Goal: Entertainment & Leisure: Browse casually

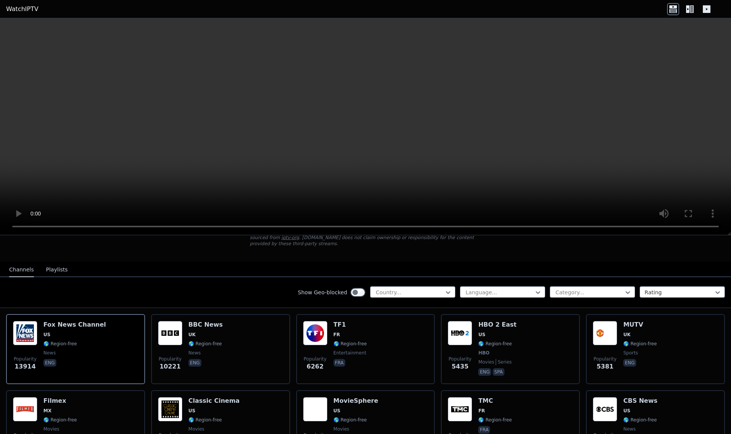
scroll to position [57, 0]
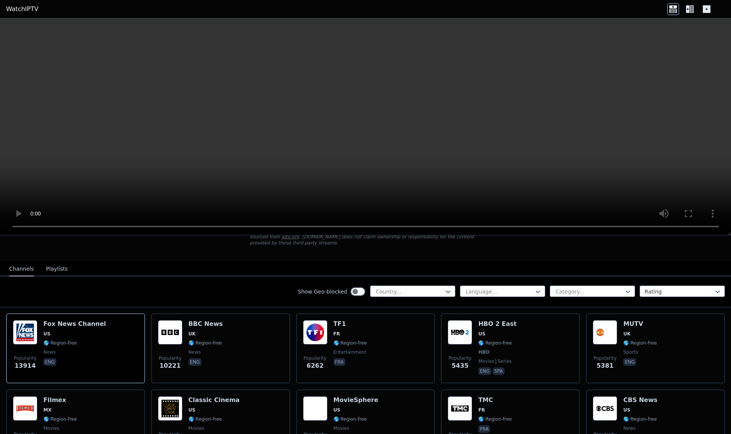
click at [535, 355] on div "Popularity 5435 HBO 2 East US 🌎 Region-free HBO movies series eng spa" at bounding box center [510, 348] width 125 height 56
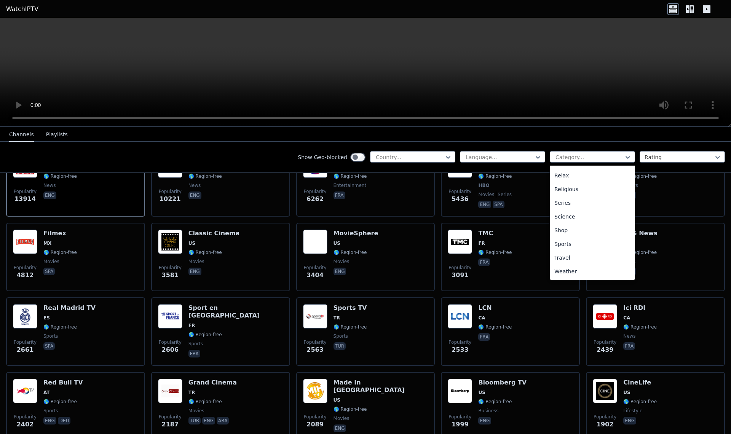
scroll to position [135, 0]
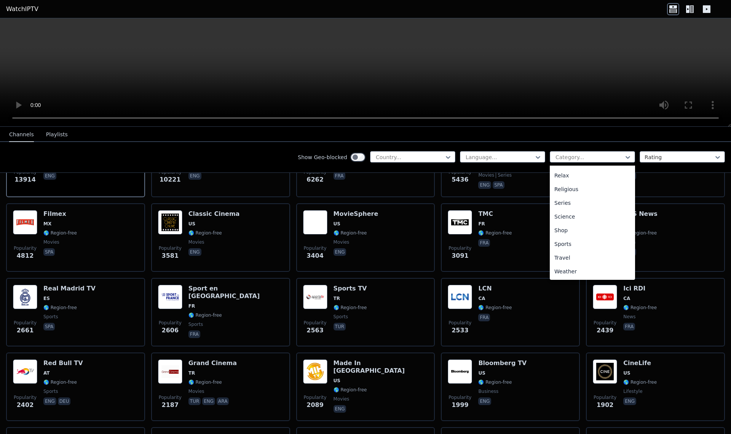
click at [567, 246] on div "Sports" at bounding box center [592, 244] width 85 height 14
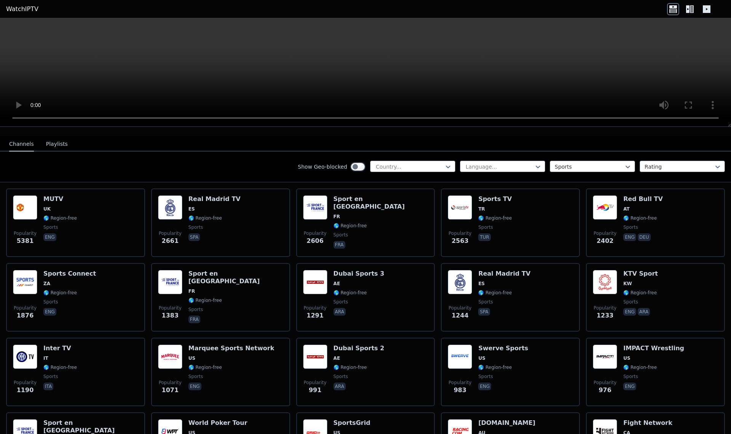
scroll to position [70, 0]
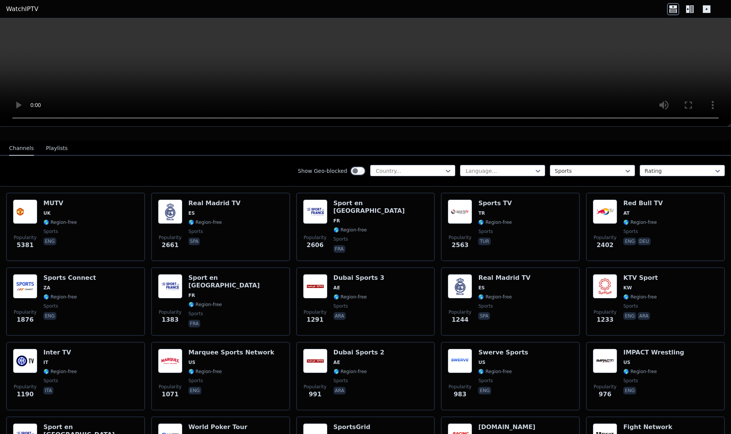
click at [52, 152] on button "Playlists" at bounding box center [57, 148] width 22 height 14
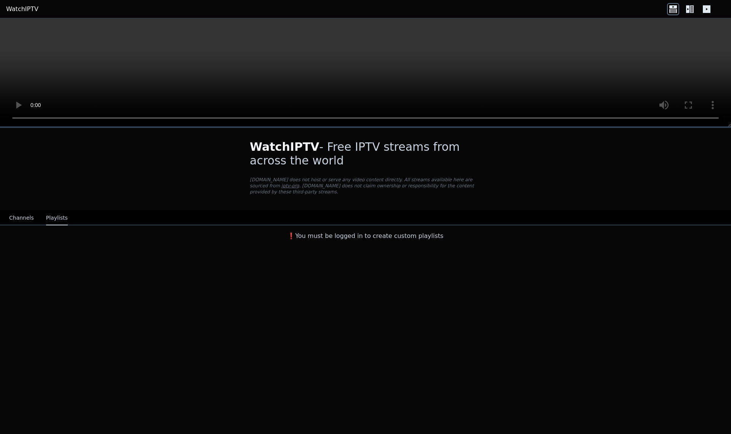
click at [22, 219] on button "Channels" at bounding box center [21, 218] width 25 height 14
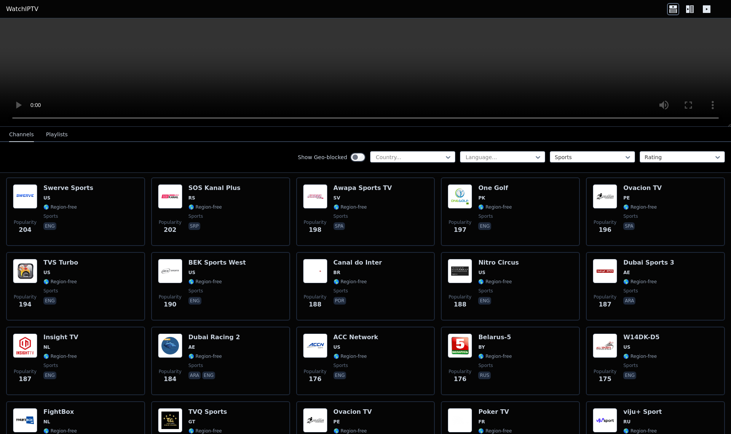
scroll to position [763, 0]
click at [374, 364] on div "Popularity 176 ACC Network US 🌎 Region-free sports eng" at bounding box center [365, 360] width 125 height 55
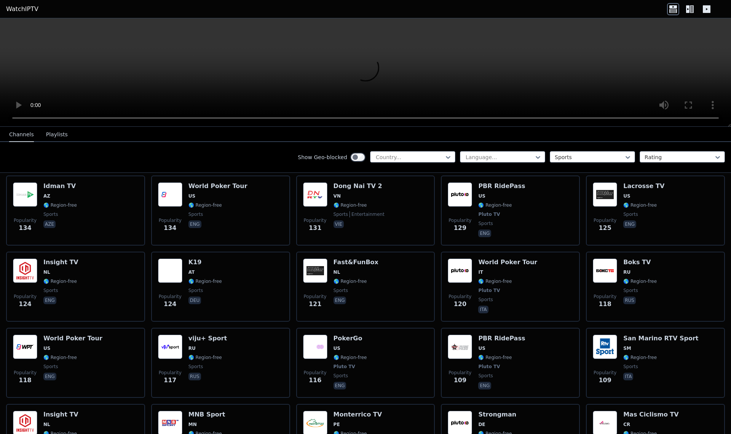
scroll to position [1143, 0]
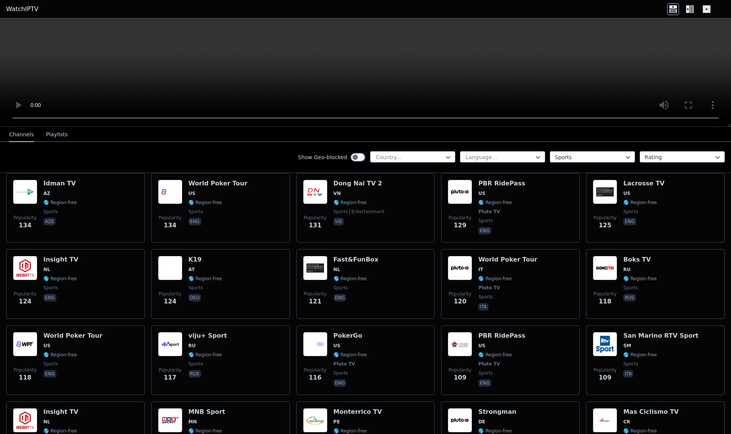
click at [652, 200] on span "🌎 Region-free" at bounding box center [640, 203] width 34 height 6
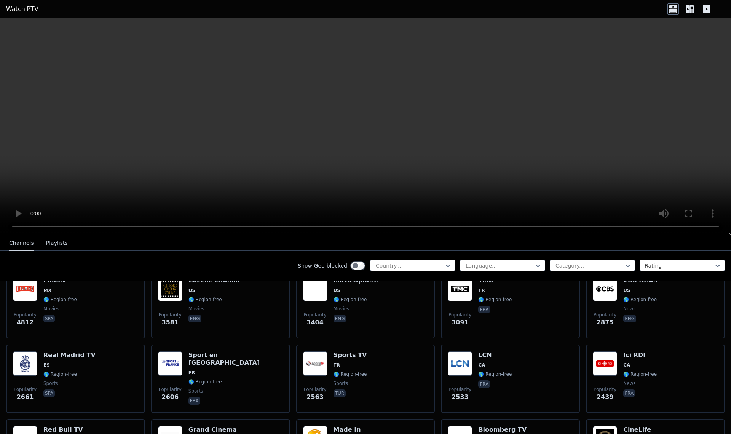
scroll to position [175, 0]
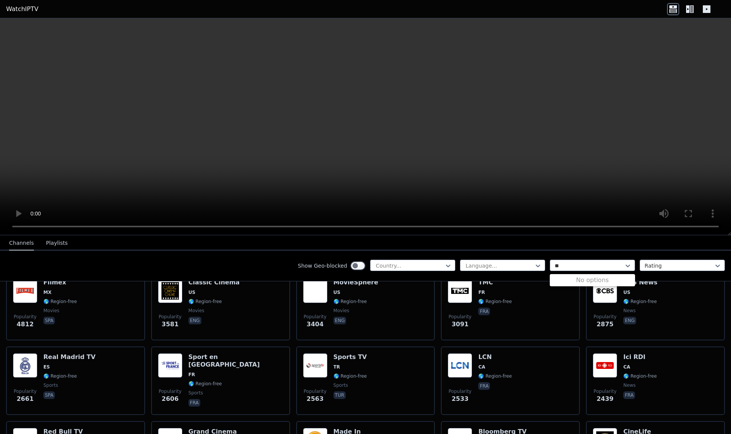
type input "**"
click at [605, 278] on div "Show Geo-blocked Country... Language... Category... Rating" at bounding box center [365, 266] width 731 height 31
type input "******"
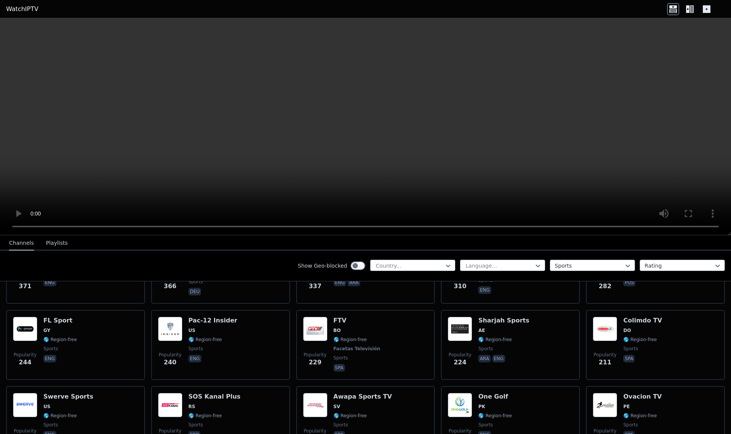
scroll to position [663, 0]
click at [688, 9] on icon at bounding box center [690, 9] width 12 height 12
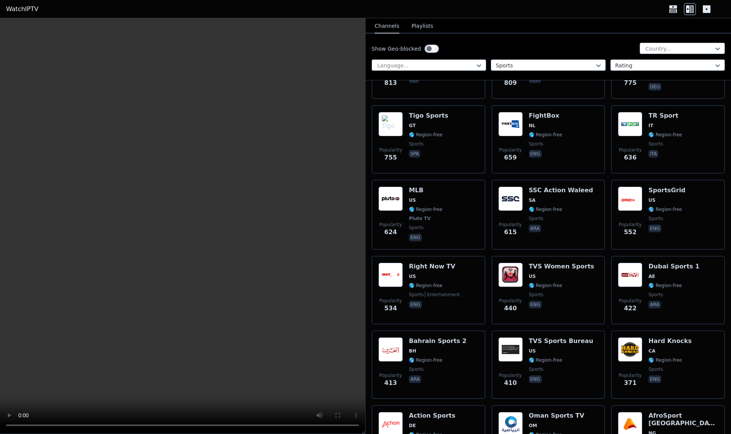
click at [705, 13] on icon at bounding box center [707, 9] width 12 height 12
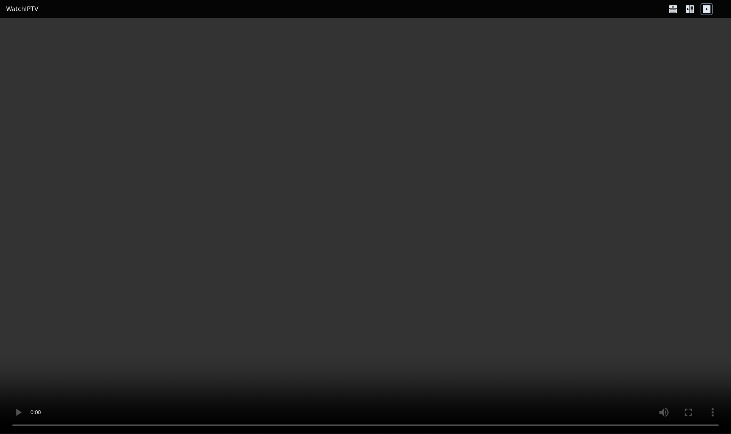
click at [686, 8] on icon at bounding box center [690, 9] width 12 height 12
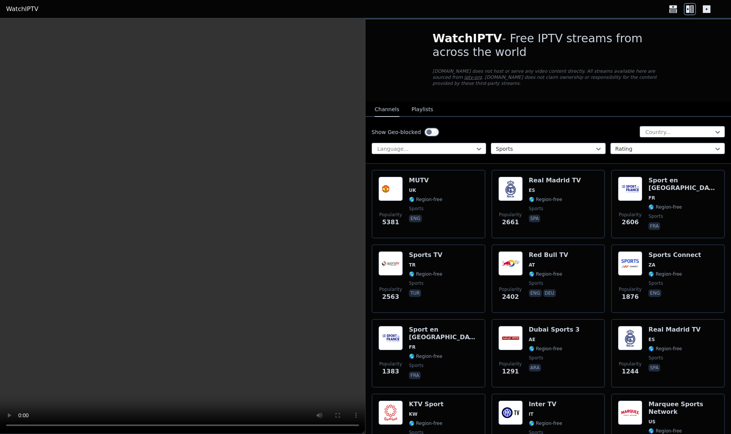
click at [705, 10] on icon at bounding box center [707, 9] width 8 height 8
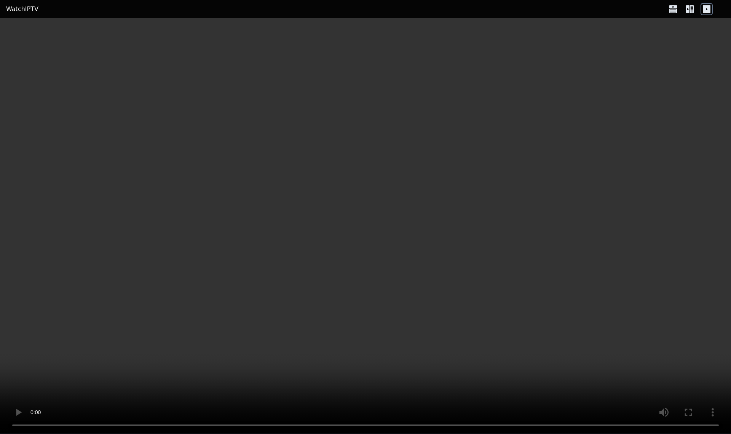
click at [677, 11] on icon at bounding box center [673, 9] width 12 height 12
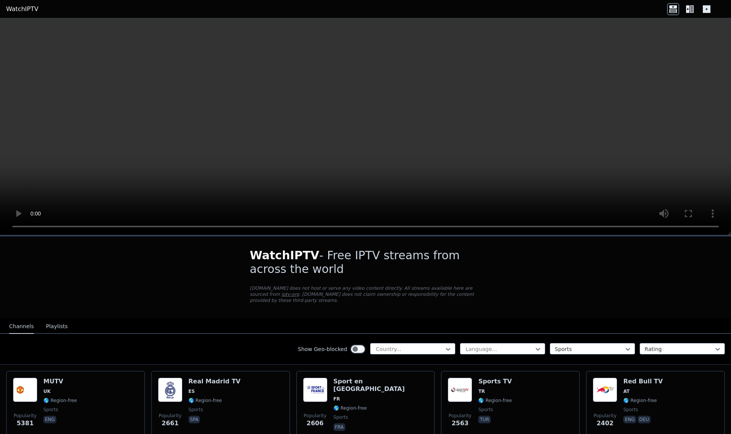
click at [669, 12] on icon at bounding box center [673, 11] width 8 height 4
click at [688, 10] on icon at bounding box center [687, 9] width 3 height 8
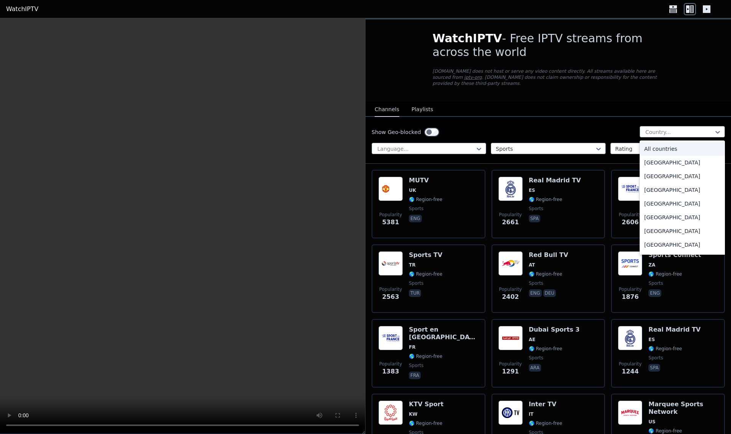
click at [673, 102] on nav "Channels Playlists" at bounding box center [549, 109] width 366 height 15
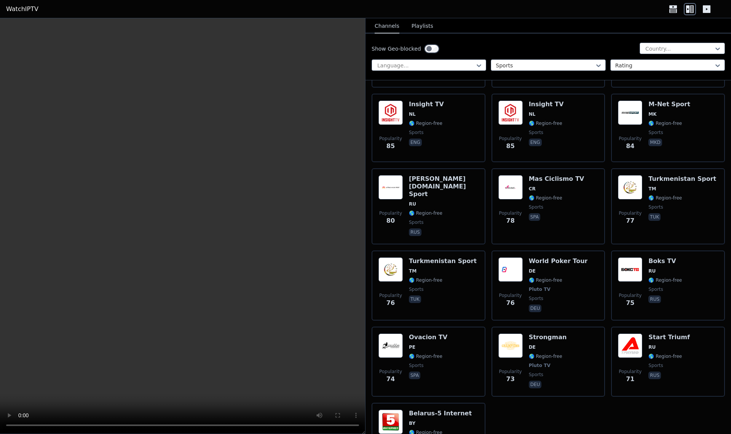
scroll to position [2619, 0]
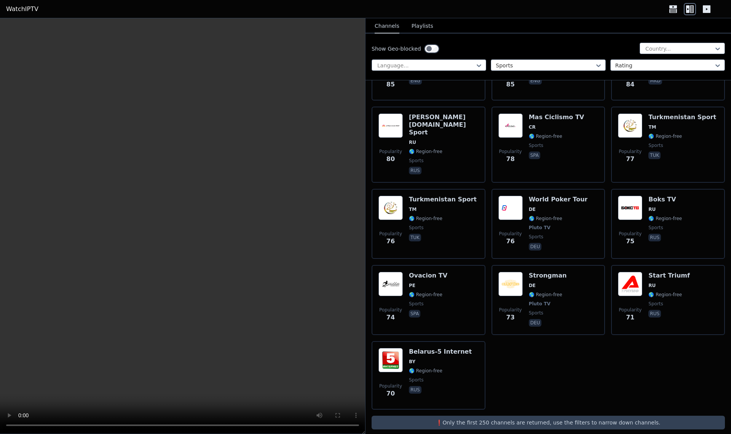
click at [612, 419] on p "❗️Only the first 250 channels are returned, use the filters to narrow down chan…" at bounding box center [548, 423] width 347 height 8
click at [626, 419] on p "❗️Only the first 250 channels are returned, use the filters to narrow down chan…" at bounding box center [548, 423] width 347 height 8
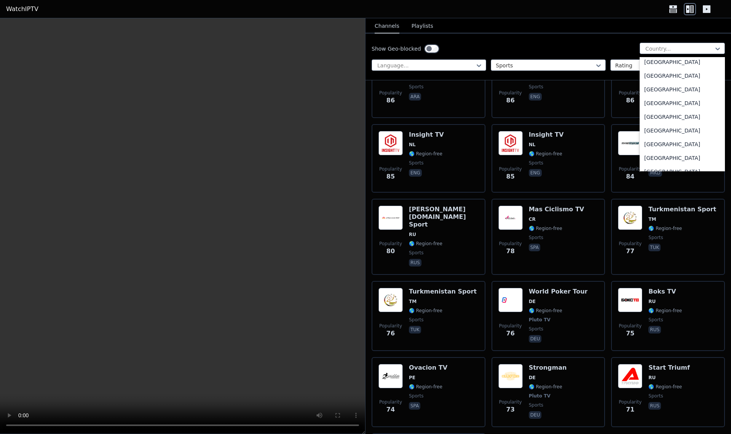
scroll to position [383, 0]
click at [660, 137] on div "[GEOGRAPHIC_DATA]" at bounding box center [682, 135] width 85 height 14
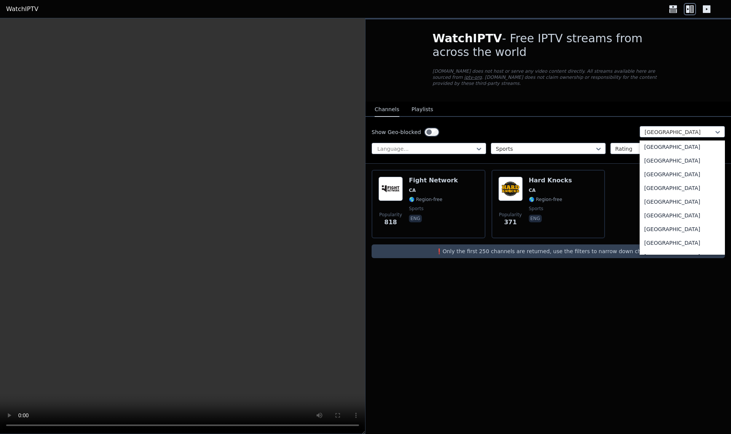
scroll to position [2666, 0]
click at [676, 179] on div "[GEOGRAPHIC_DATA]" at bounding box center [682, 178] width 85 height 14
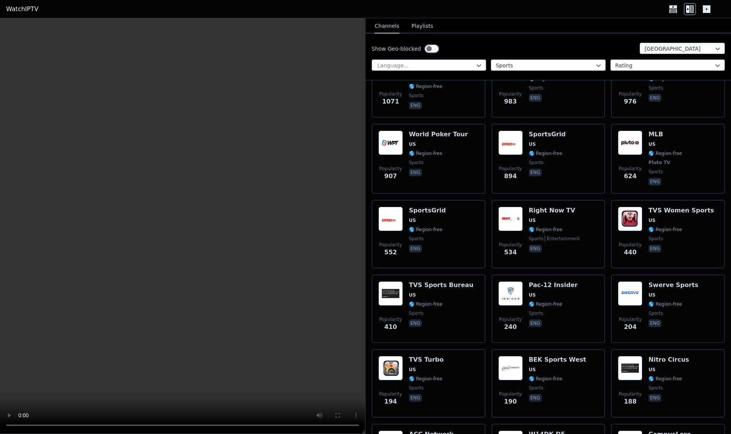
scroll to position [125, 0]
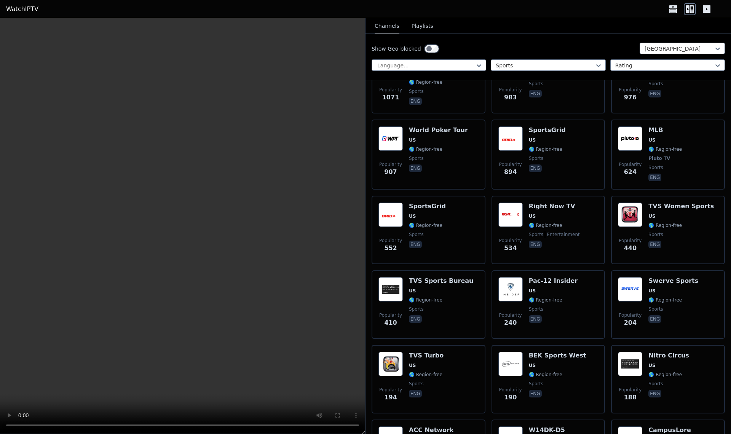
click at [379, 153] on div "Popularity 907" at bounding box center [390, 154] width 24 height 56
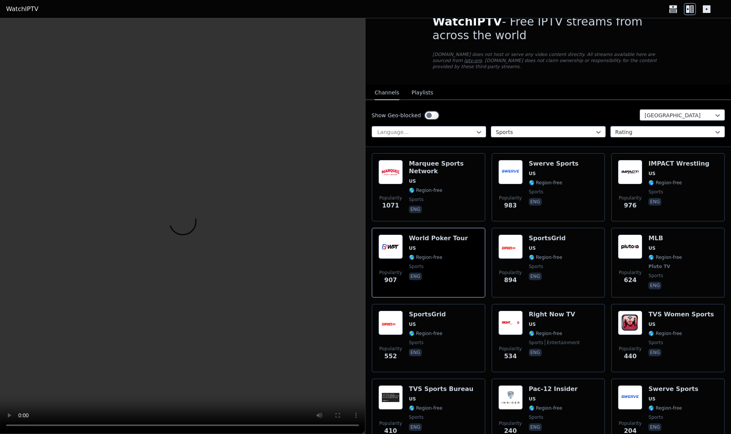
scroll to position [0, 0]
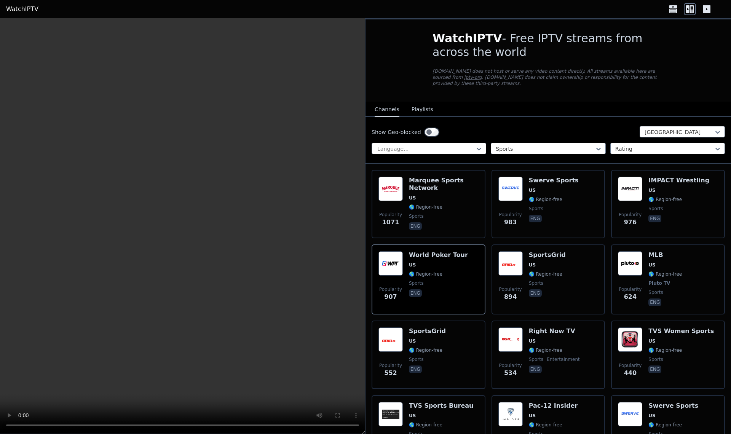
click at [654, 280] on span "Pluto TV" at bounding box center [659, 283] width 22 height 6
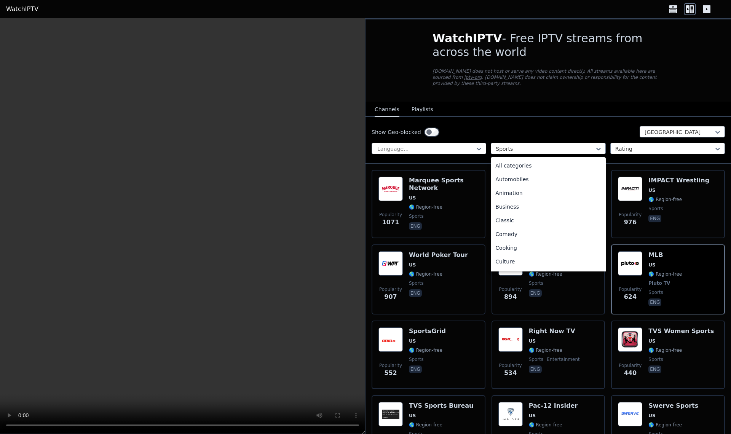
scroll to position [235, 0]
click at [563, 166] on div "News" at bounding box center [548, 164] width 115 height 14
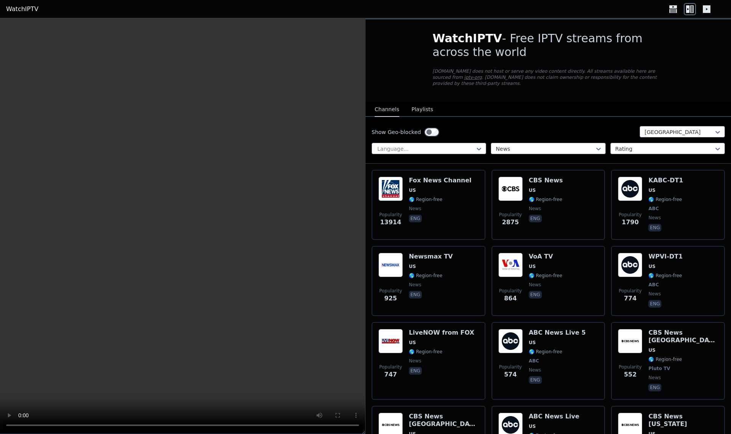
click at [557, 196] on div "CBS News US 🌎 Region-free news eng" at bounding box center [546, 205] width 34 height 56
click at [442, 204] on div "[PERSON_NAME] US 🌎 Region-free news eng" at bounding box center [440, 205] width 62 height 56
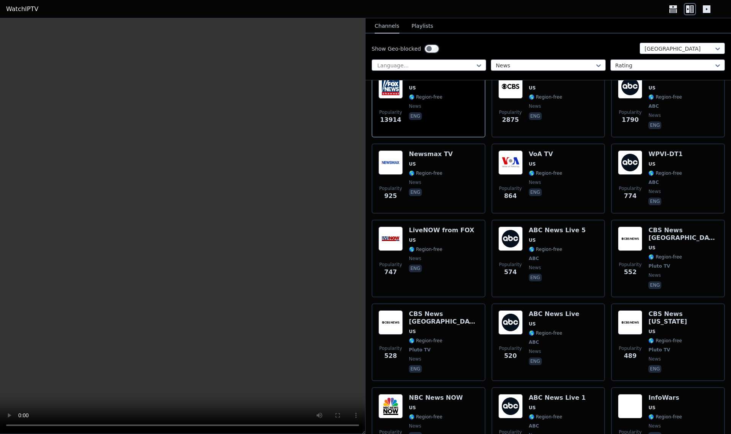
scroll to position [106, 0]
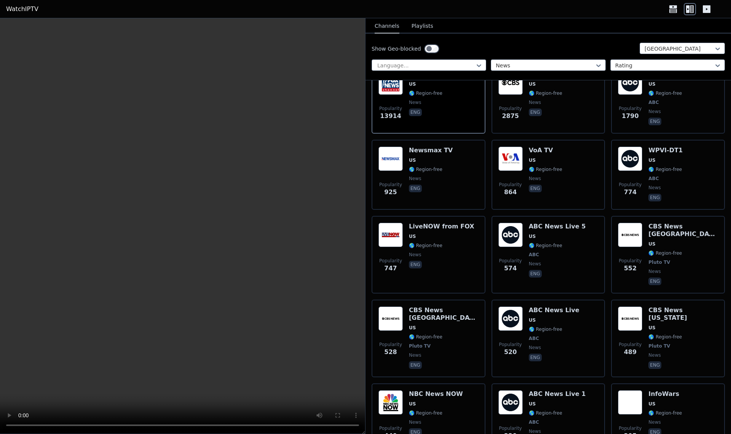
click at [414, 343] on span "Pluto TV" at bounding box center [420, 346] width 22 height 6
click at [676, 325] on span "US" at bounding box center [683, 328] width 70 height 6
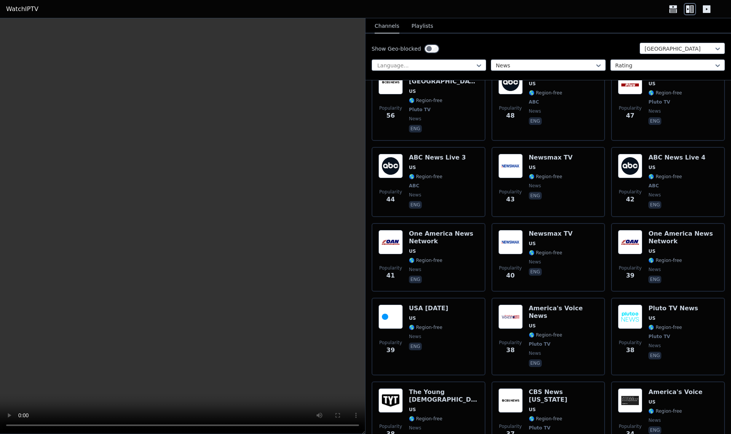
scroll to position [917, 0]
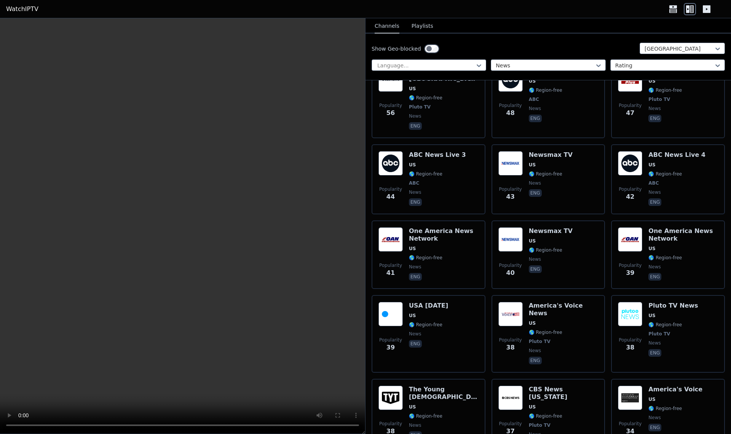
click at [448, 255] on span "🌎 Region-free" at bounding box center [444, 258] width 70 height 6
click at [414, 422] on span "news" at bounding box center [415, 425] width 12 height 6
click at [464, 227] on div "One America News Network US 🌎 Region-free news eng" at bounding box center [444, 254] width 70 height 55
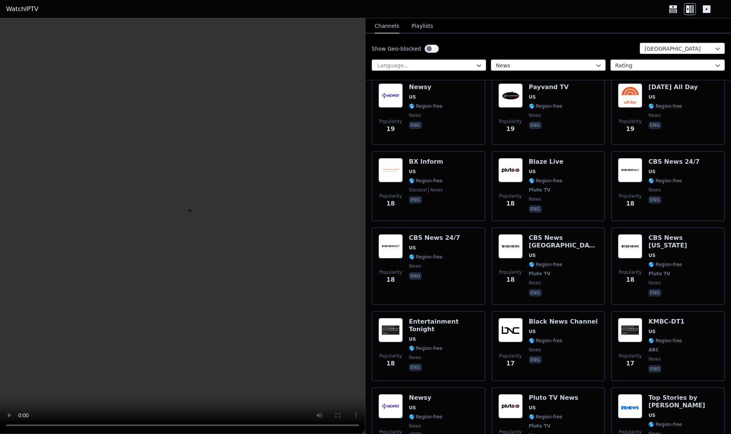
scroll to position [1867, 0]
click at [644, 394] on div "Popularity 17 Top Stories by Newsy US 🌎 Region-free news eng" at bounding box center [668, 422] width 100 height 56
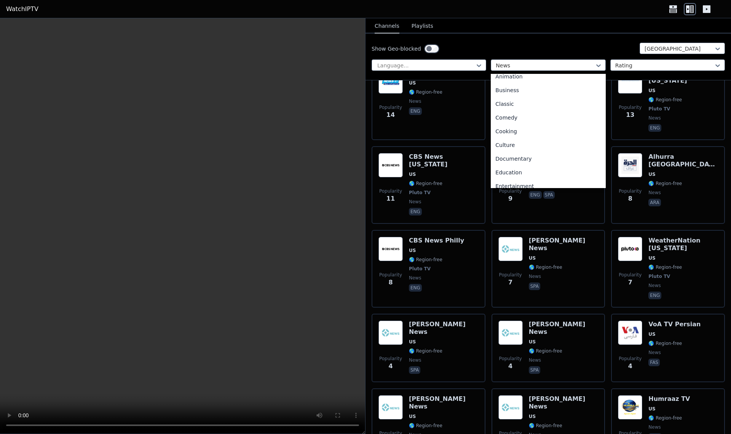
scroll to position [33, 0]
click at [518, 123] on div "Comedy" at bounding box center [548, 118] width 115 height 14
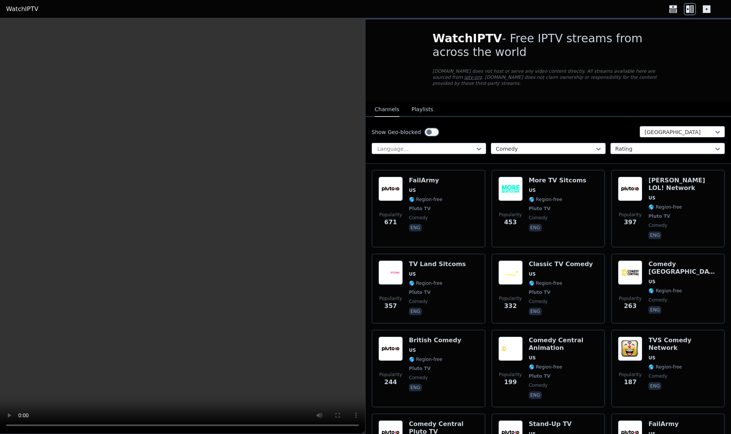
click at [434, 194] on div "FailArmy US 🌎 Region-free Pluto TV comedy eng" at bounding box center [426, 209] width 34 height 64
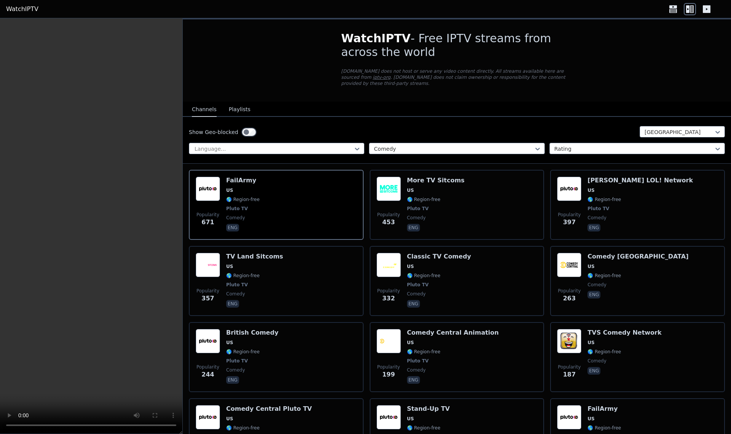
click at [644, 270] on div "Comedy [GEOGRAPHIC_DATA] 🌎 Region-free comedy eng" at bounding box center [638, 281] width 101 height 56
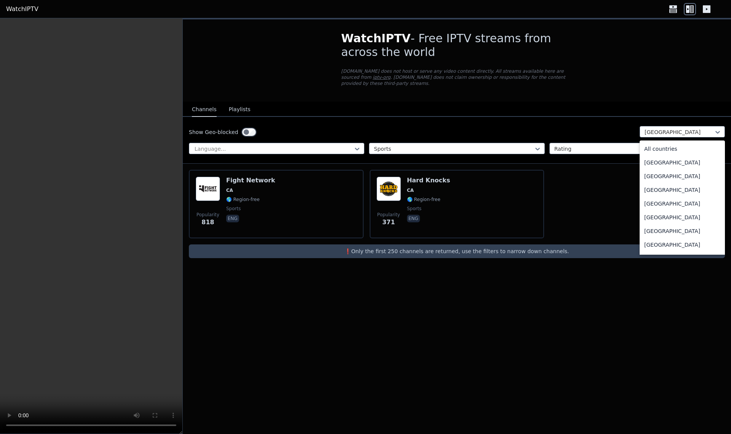
click at [677, 148] on div "All countries" at bounding box center [682, 149] width 85 height 14
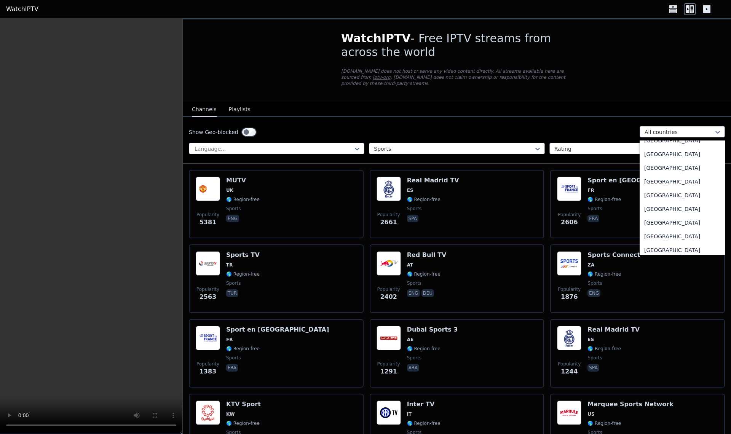
scroll to position [379, 0]
click at [670, 226] on div "[GEOGRAPHIC_DATA]" at bounding box center [682, 223] width 85 height 14
click at [680, 245] on div "[GEOGRAPHIC_DATA]" at bounding box center [682, 243] width 85 height 14
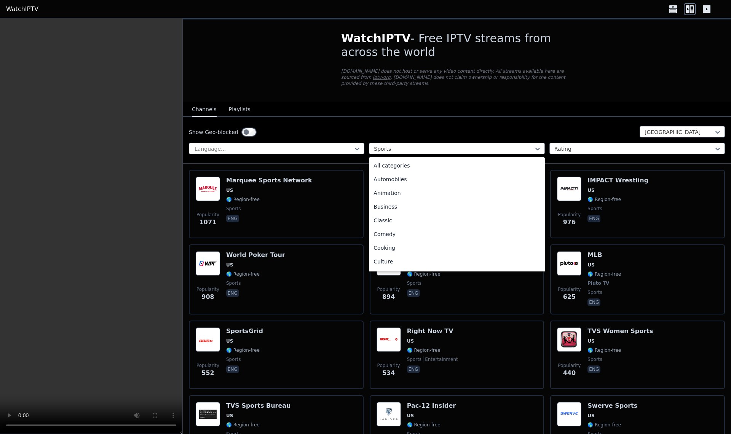
click at [439, 234] on div "Comedy" at bounding box center [457, 234] width 176 height 14
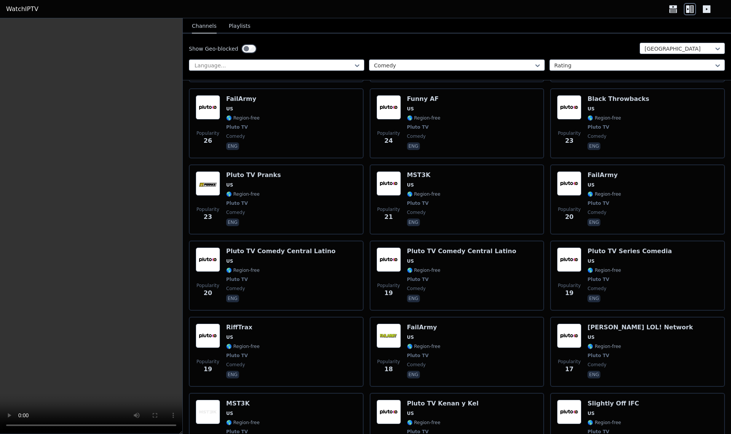
scroll to position [925, 0]
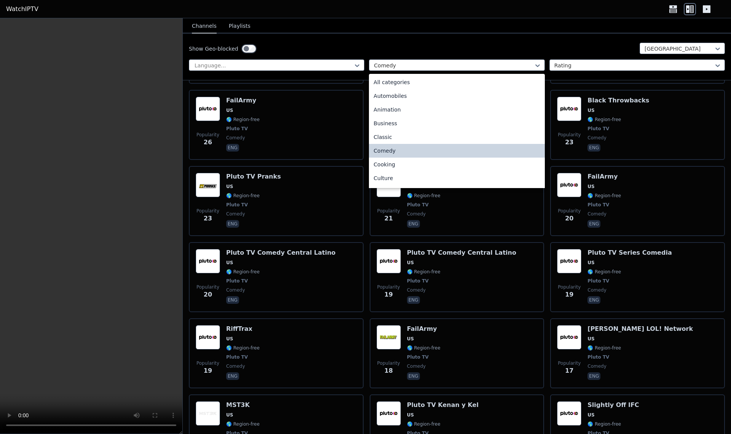
click at [387, 110] on div "Animation" at bounding box center [457, 110] width 176 height 14
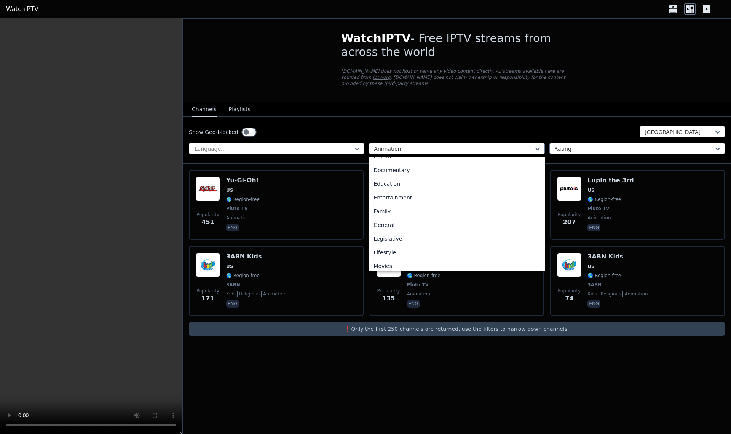
scroll to position [105, 0]
click at [386, 214] on div "Family" at bounding box center [457, 212] width 176 height 14
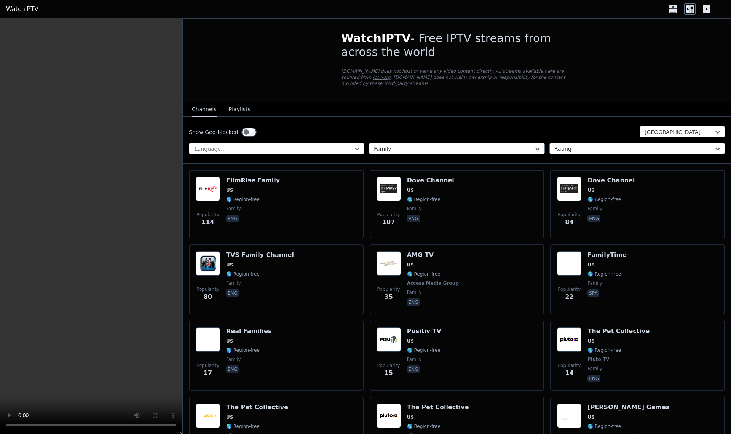
click at [375, 149] on input "text" at bounding box center [375, 149] width 2 height 8
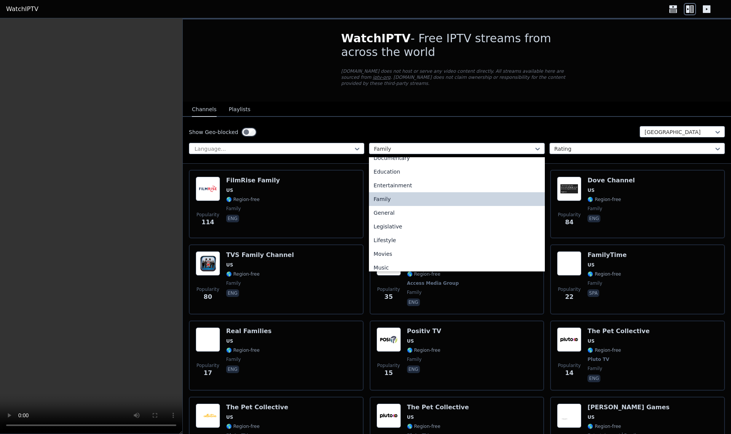
scroll to position [126, 0]
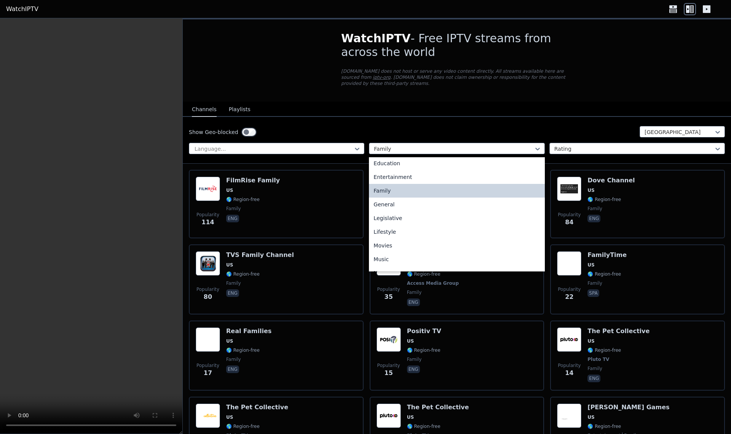
click at [429, 196] on div "Family" at bounding box center [457, 191] width 176 height 14
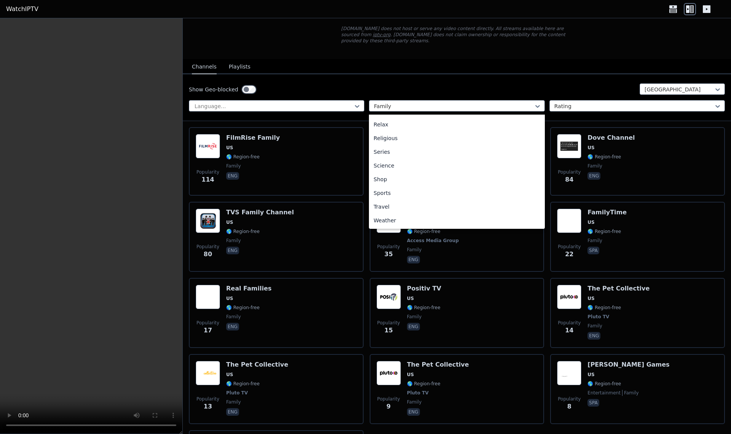
scroll to position [44, 0]
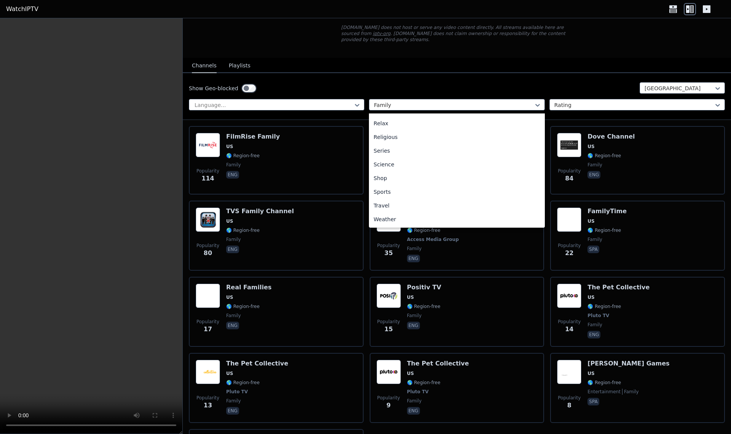
click at [455, 222] on div "Weather" at bounding box center [457, 219] width 176 height 14
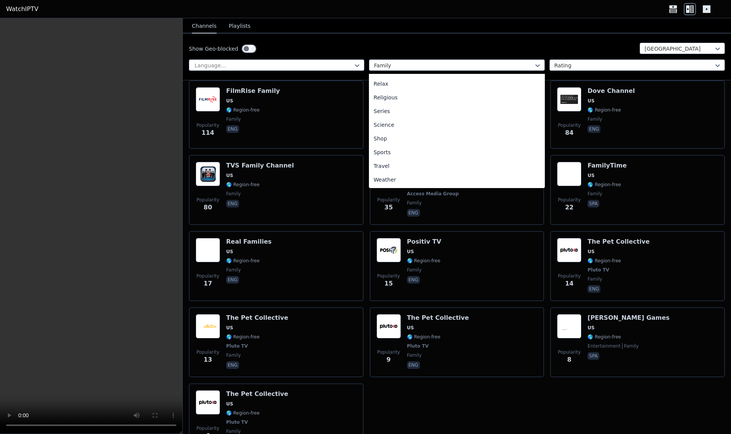
scroll to position [141, 0]
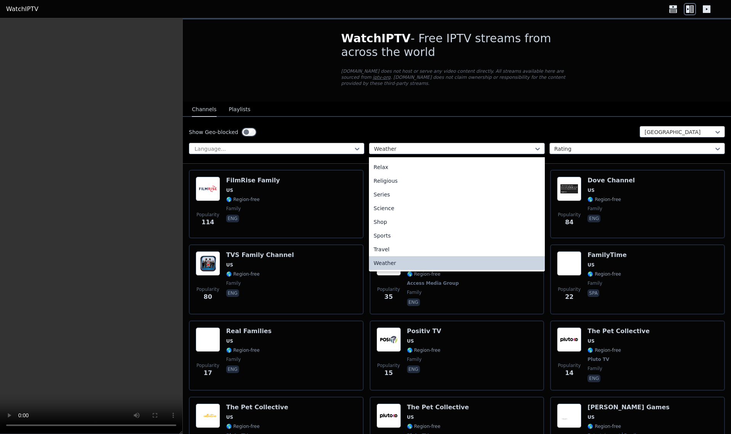
click at [398, 182] on div "Religious" at bounding box center [457, 181] width 176 height 14
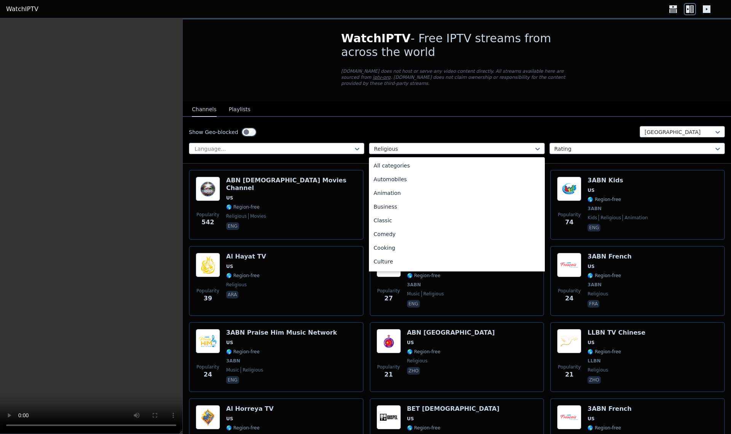
scroll to position [180, 0]
click at [431, 220] on div "News" at bounding box center [457, 219] width 176 height 14
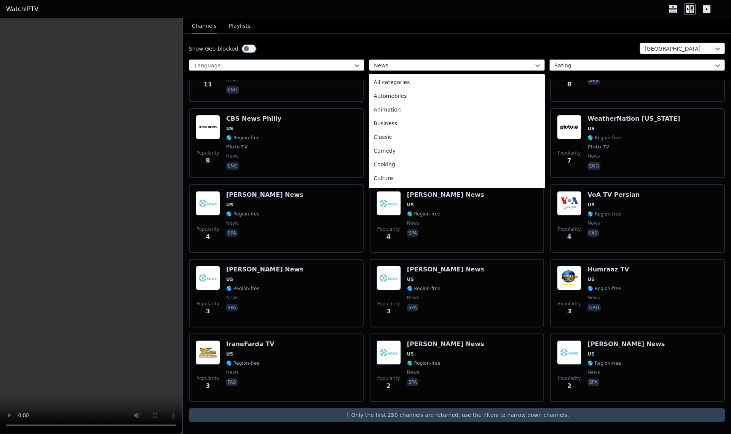
scroll to position [139, 0]
click at [472, 163] on div "Music" at bounding box center [457, 163] width 176 height 14
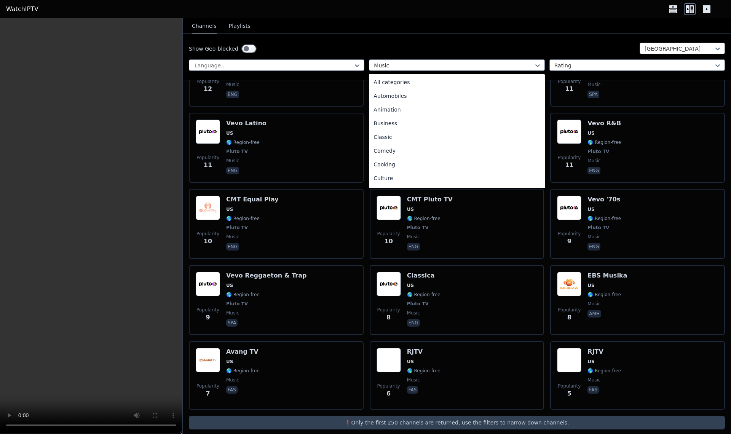
scroll to position [125, 0]
click at [420, 162] on div "Movies" at bounding box center [457, 163] width 176 height 14
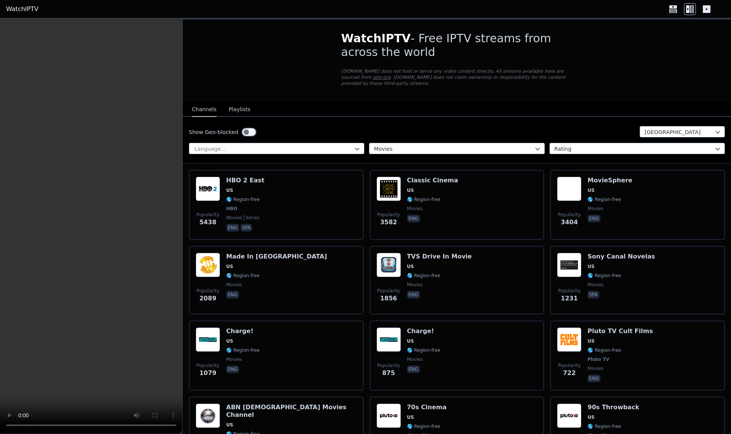
click at [297, 198] on div "Popularity 5438 HBO 2 East US 🌎 Region-free HBO movies series eng spa" at bounding box center [276, 205] width 161 height 56
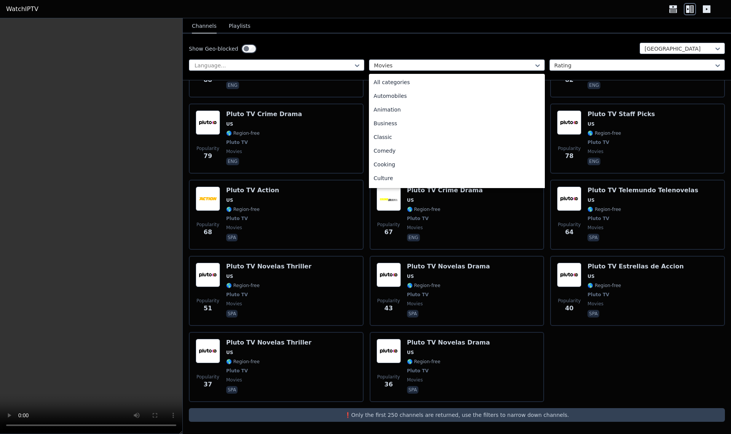
scroll to position [111, 0]
click at [401, 166] on div "Lifestyle" at bounding box center [457, 163] width 176 height 14
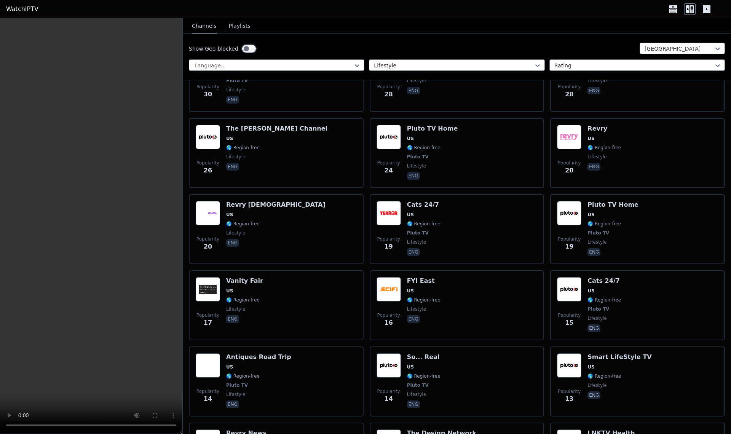
scroll to position [442, 0]
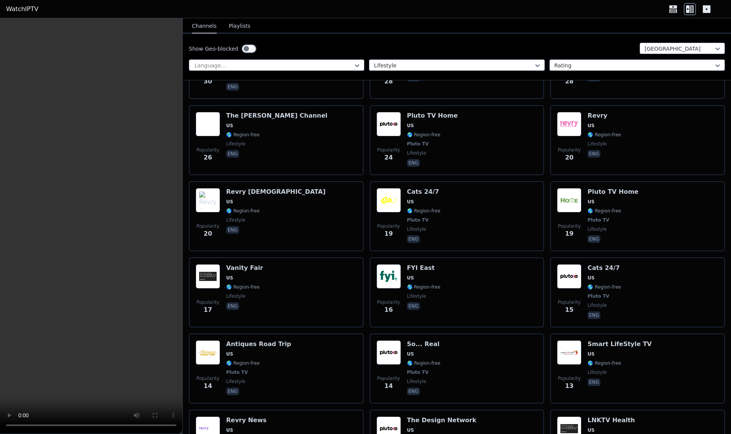
click at [509, 224] on div "Popularity 19 Cats 24/7 US 🌎 Region-free Pluto TV lifestyle eng" at bounding box center [457, 216] width 161 height 56
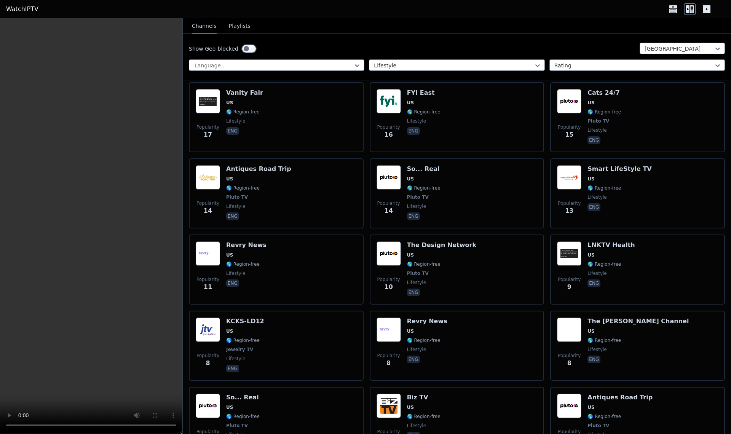
scroll to position [672, 0]
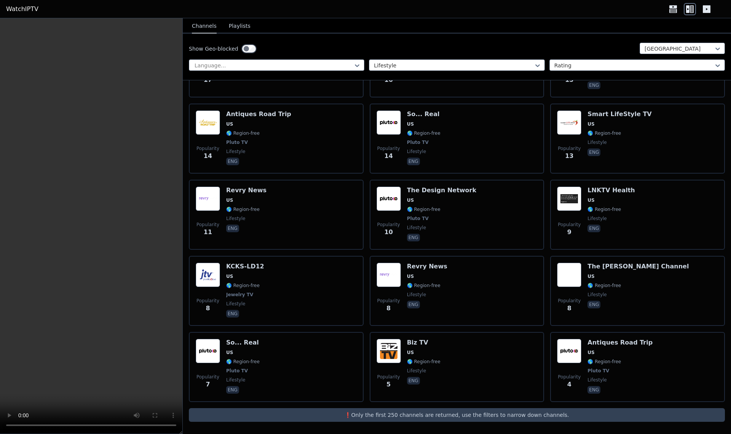
click at [283, 136] on div "Antiques Road Trip US 🌎 Region-free Pluto TV lifestyle eng" at bounding box center [258, 138] width 65 height 56
click at [414, 77] on div "Show Geo-blocked [GEOGRAPHIC_DATA] Language... Lifestyle Rating" at bounding box center [457, 57] width 548 height 47
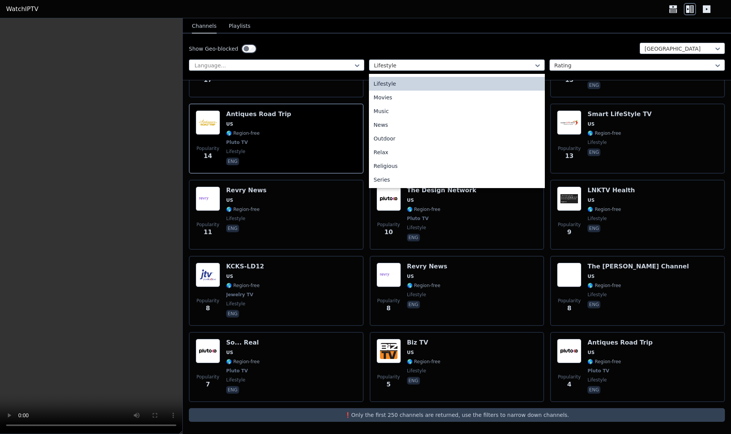
scroll to position [191, 0]
click at [414, 143] on div "Outdoor" at bounding box center [457, 138] width 176 height 14
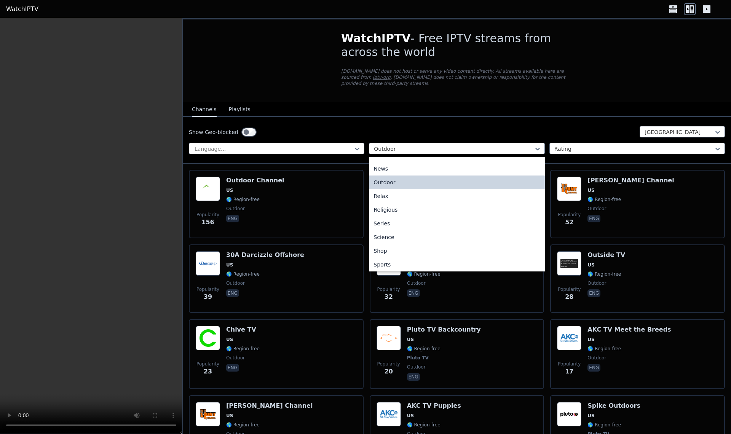
scroll to position [235, 0]
click at [406, 221] on div "Series" at bounding box center [457, 218] width 176 height 14
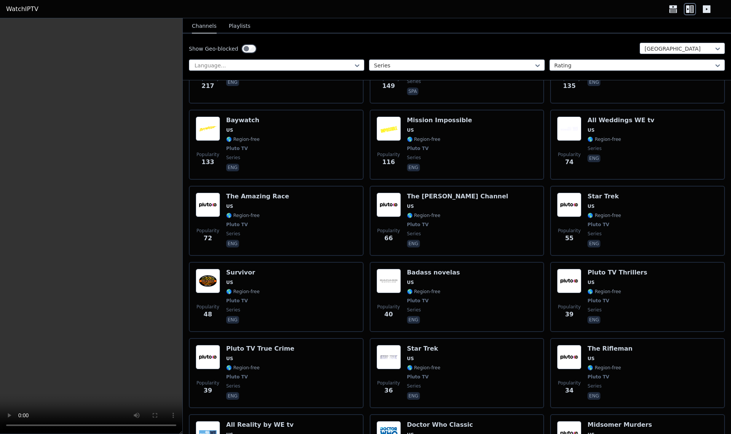
scroll to position [214, 0]
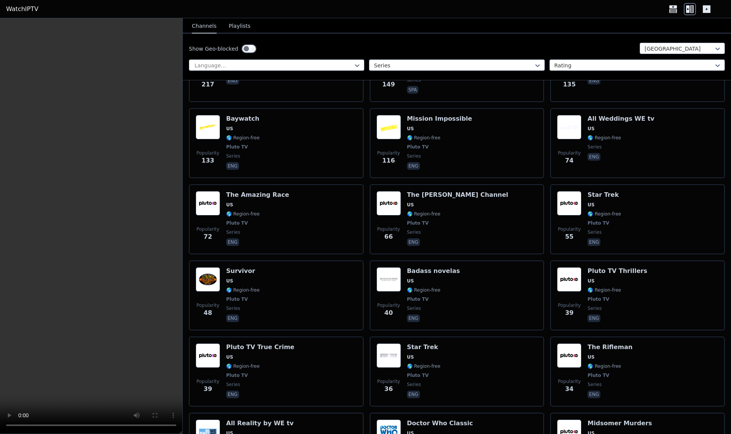
click at [320, 310] on div "Popularity 48 Survivor US 🌎 Region-free Pluto TV series eng" at bounding box center [276, 295] width 161 height 56
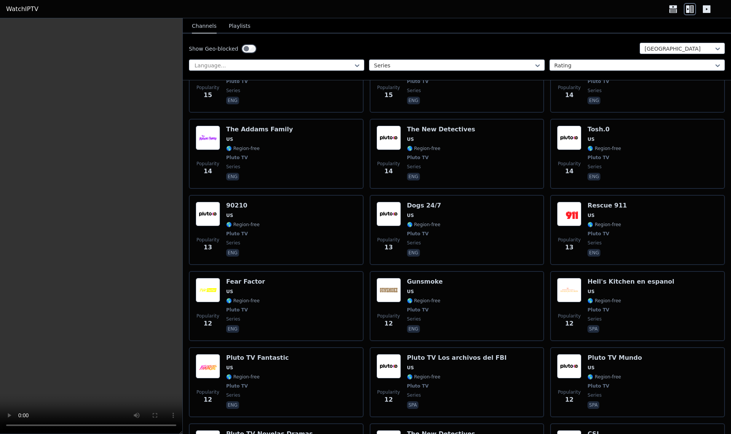
scroll to position [1348, 0]
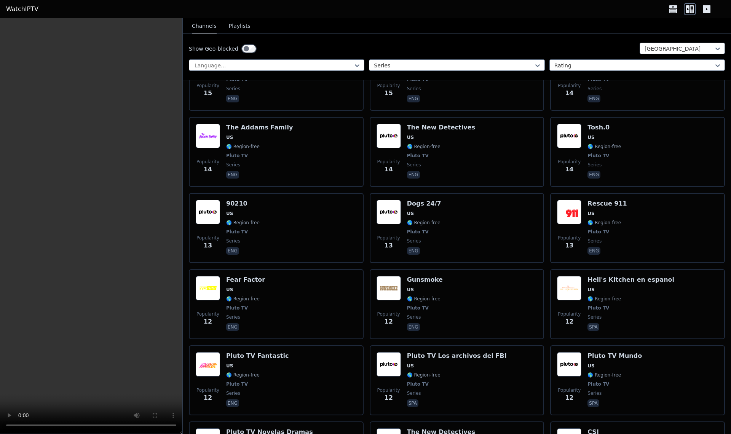
click at [604, 147] on span "🌎 Region-free" at bounding box center [605, 147] width 34 height 6
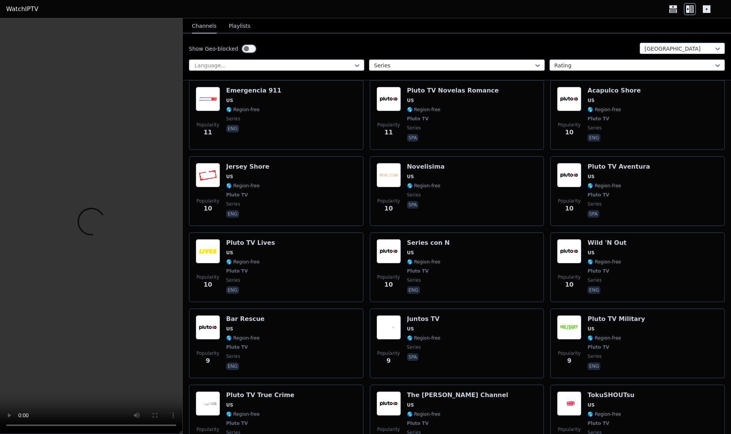
scroll to position [1766, 0]
click at [247, 346] on span "Pluto TV" at bounding box center [245, 347] width 38 height 6
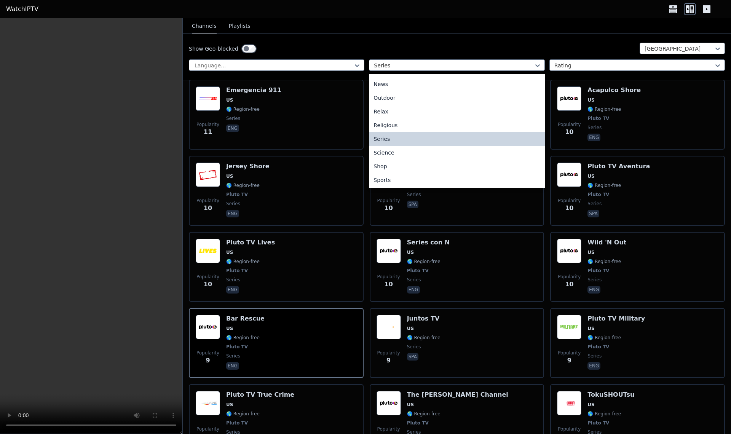
scroll to position [232, 0]
click at [388, 152] on div "Science" at bounding box center [457, 152] width 176 height 14
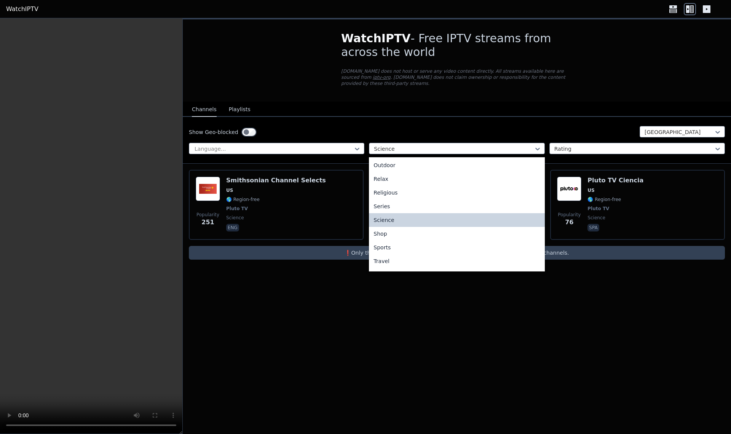
scroll to position [259, 0]
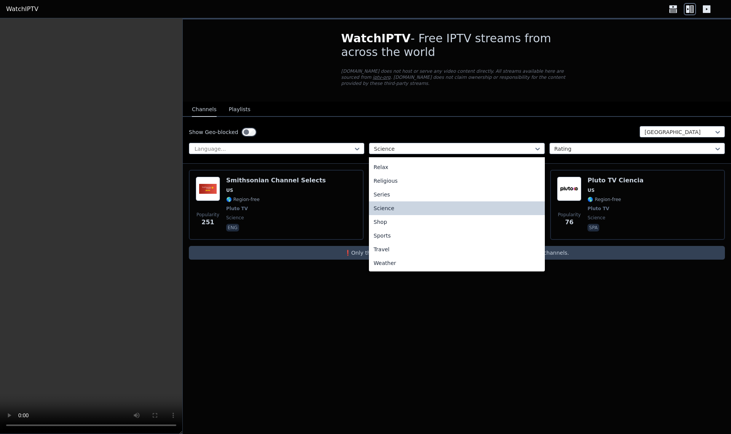
click at [401, 247] on div "Travel" at bounding box center [457, 250] width 176 height 14
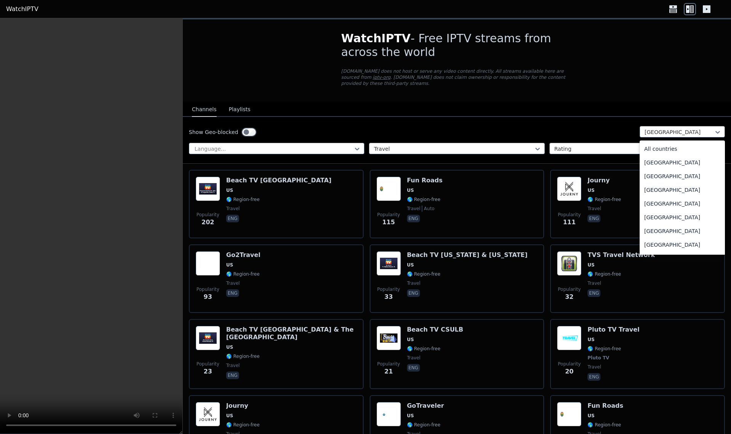
click at [650, 217] on div "[GEOGRAPHIC_DATA]" at bounding box center [682, 218] width 85 height 14
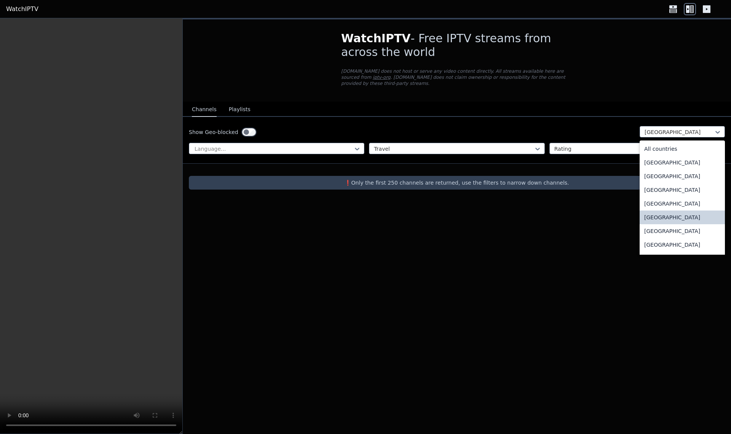
click at [676, 152] on div "All countries" at bounding box center [682, 149] width 85 height 14
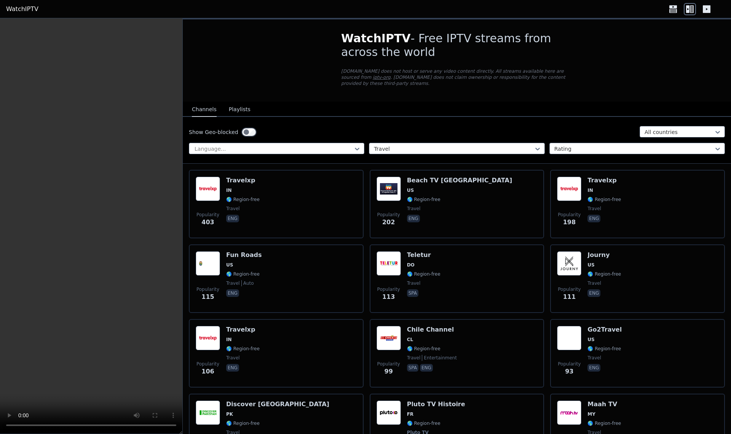
click at [495, 170] on div "Popularity 202 Beach TV [GEOGRAPHIC_DATA] [GEOGRAPHIC_DATA] 🌎 Region-free trave…" at bounding box center [457, 204] width 175 height 69
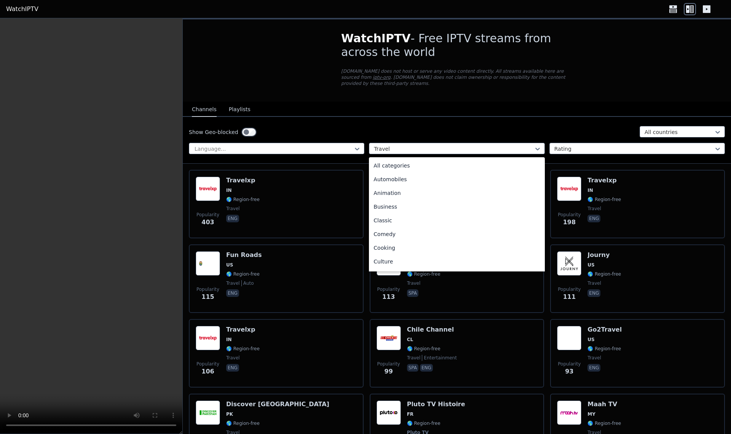
click at [392, 168] on div "All categories" at bounding box center [457, 166] width 176 height 14
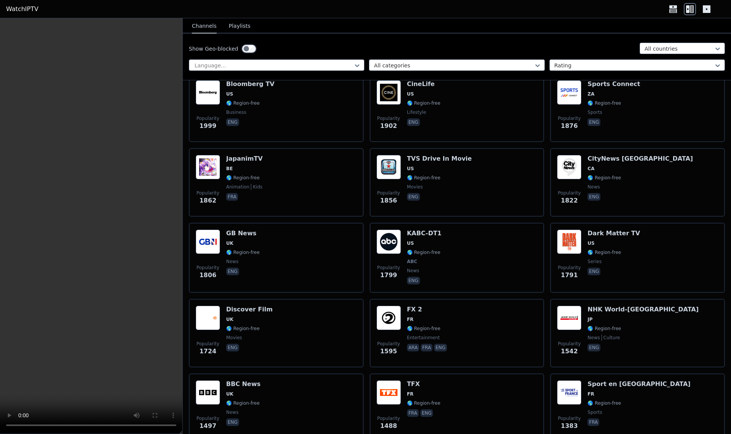
scroll to position [558, 0]
